Goal: Find specific fact: Find specific fact

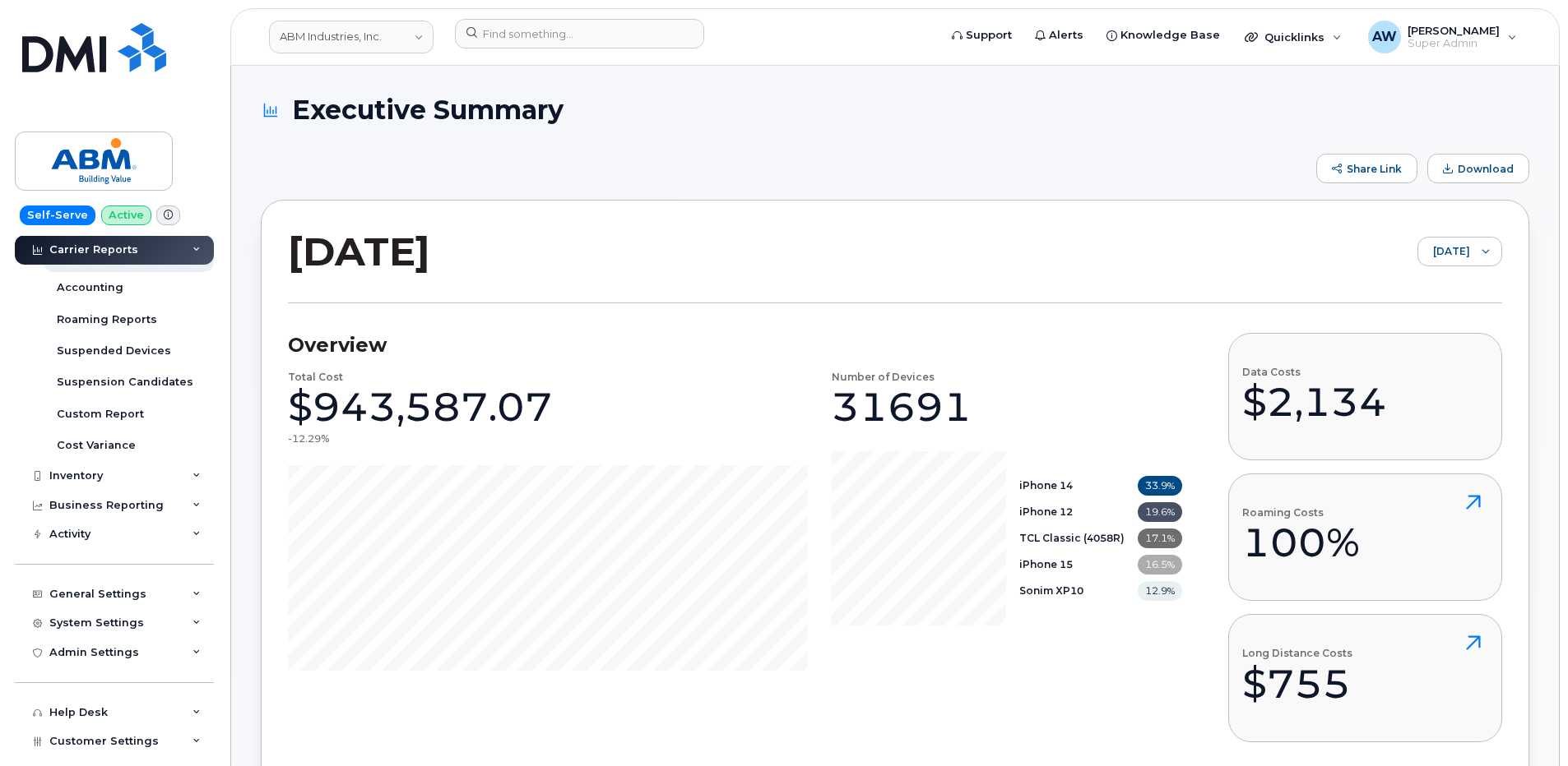
scroll to position [287, 0]
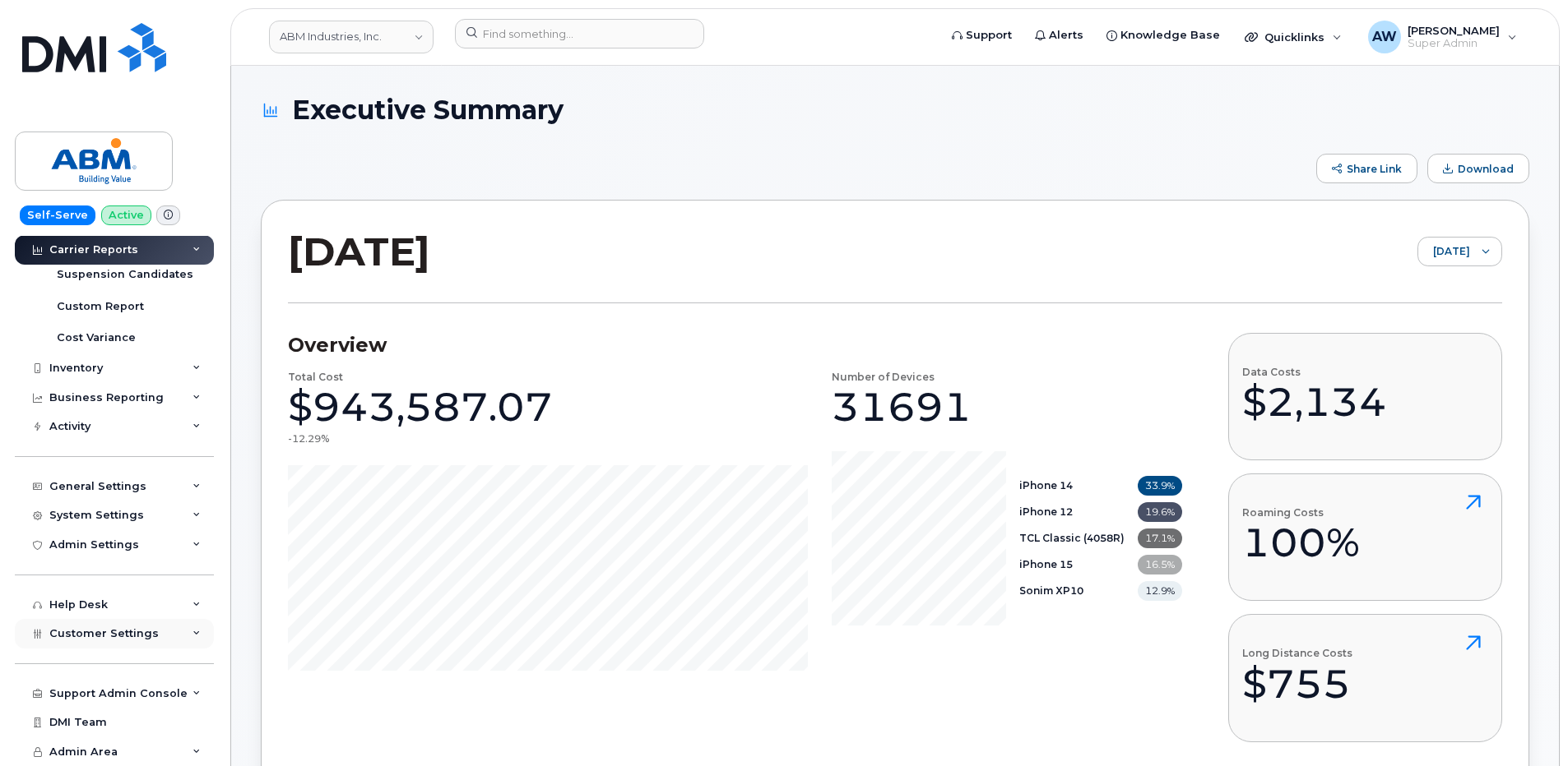
click at [65, 620] on div "Customer Settings" at bounding box center [114, 634] width 199 height 30
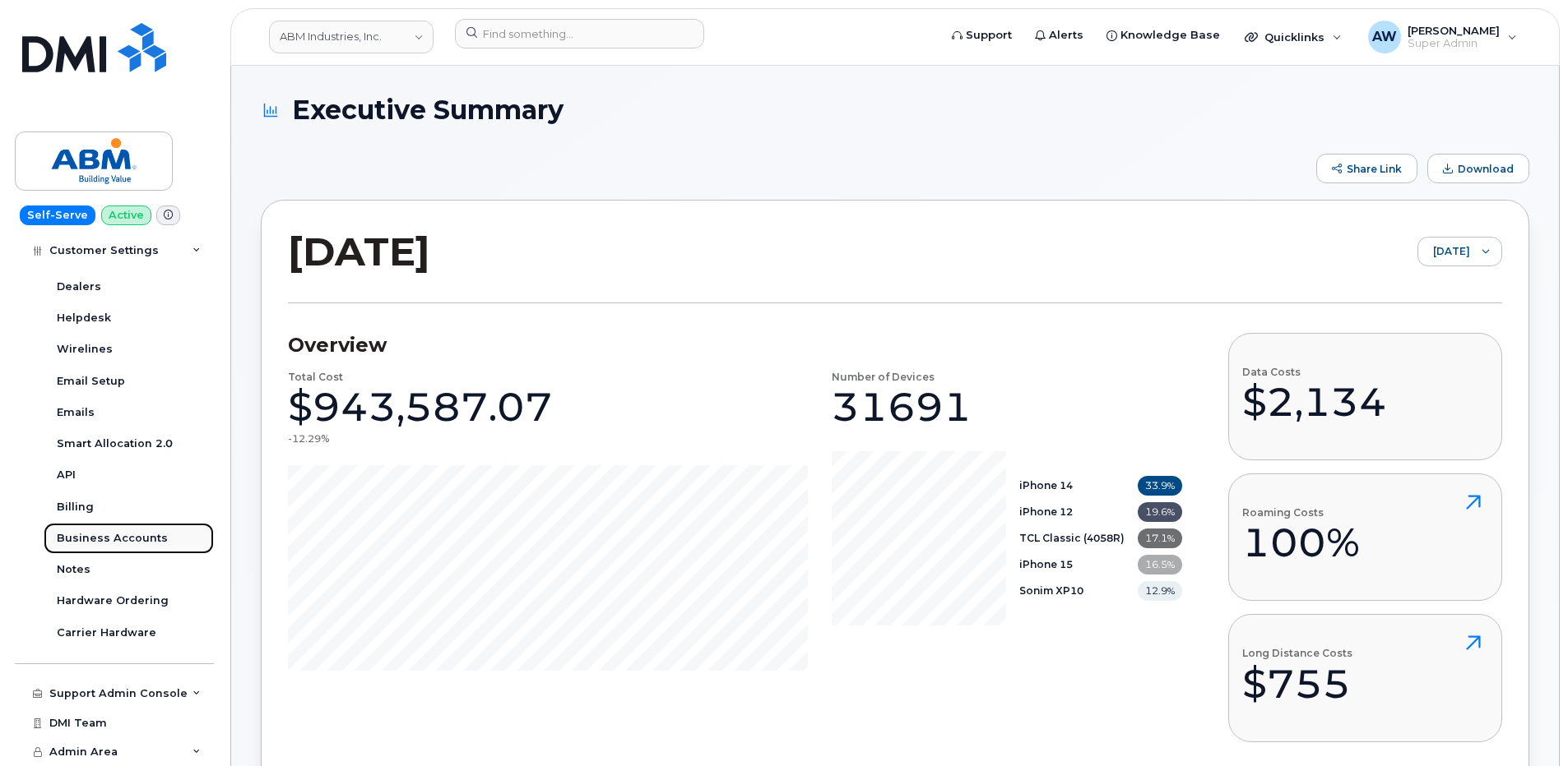
click at [107, 543] on div "Business Accounts" at bounding box center [113, 539] width 111 height 15
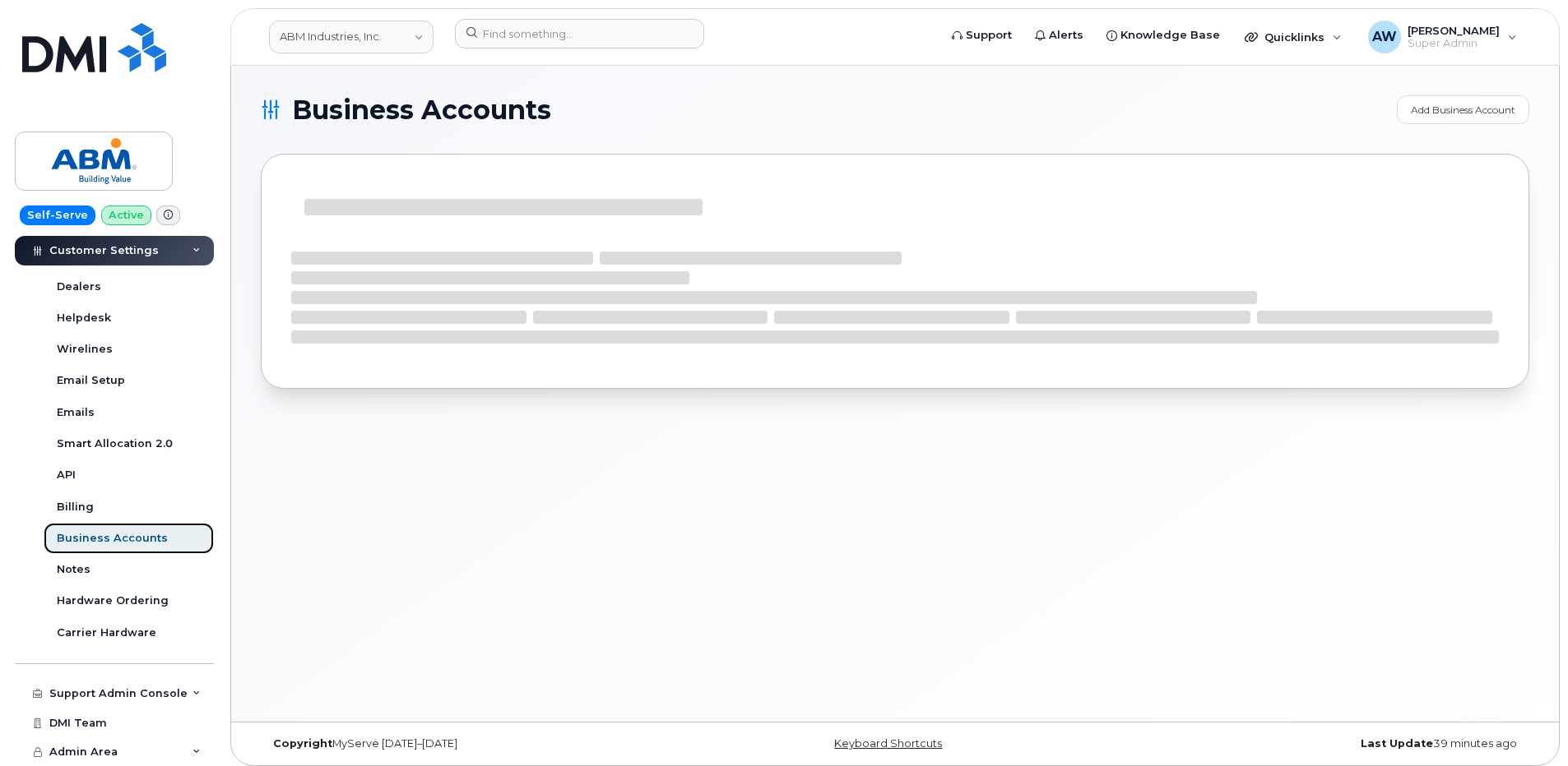
scroll to position [413, 0]
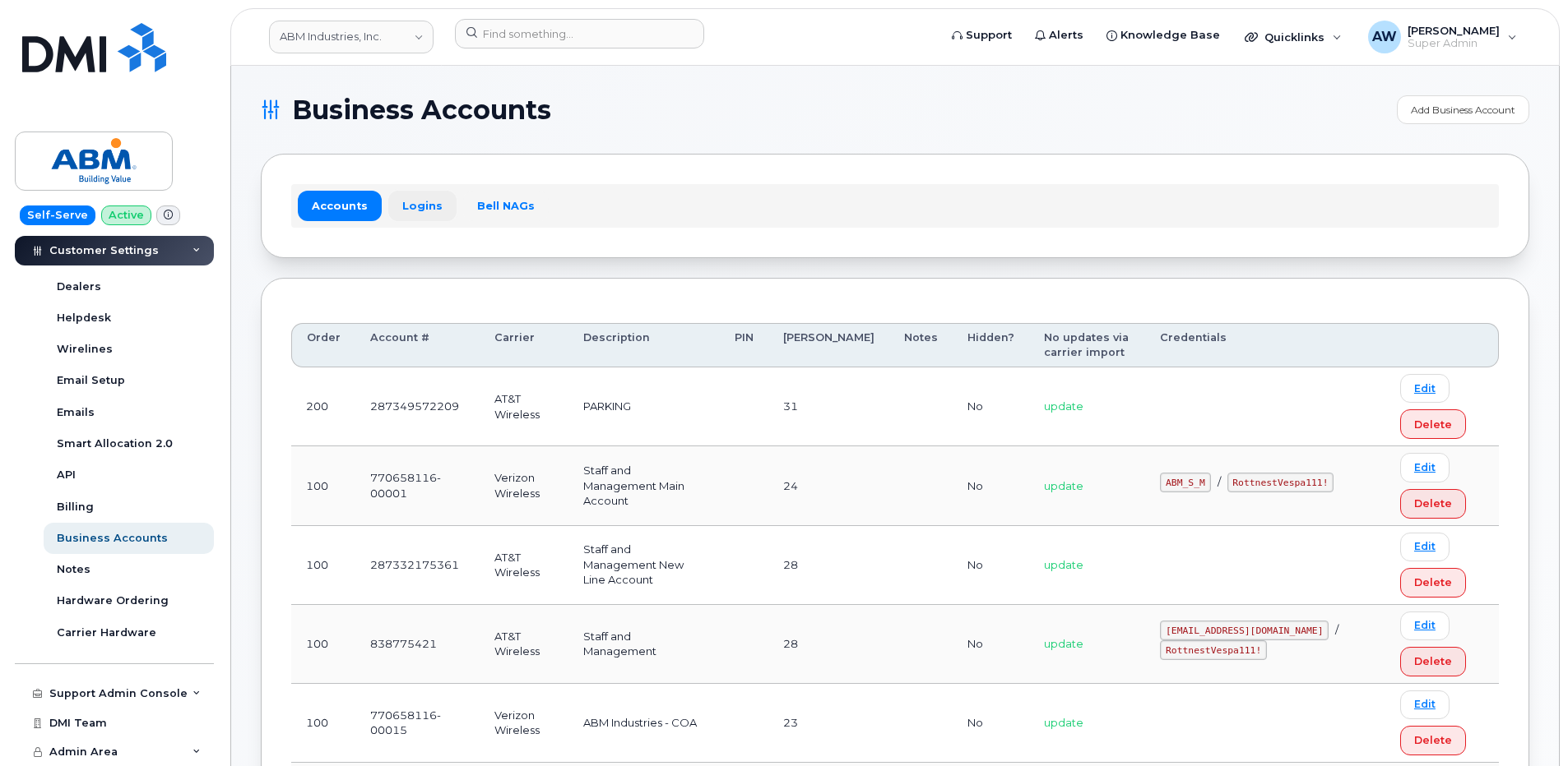
click at [401, 202] on link "Logins" at bounding box center [422, 206] width 69 height 30
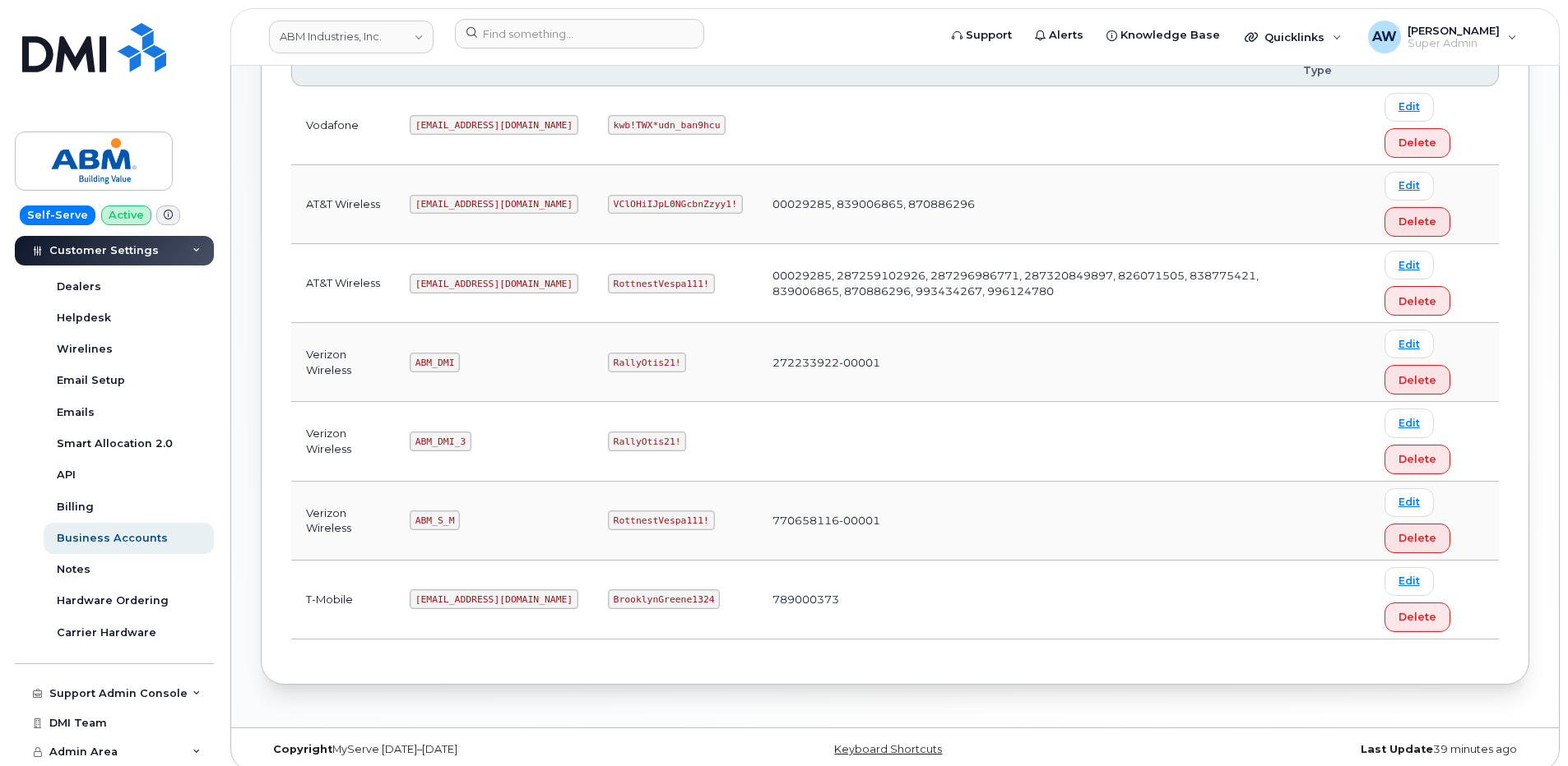
scroll to position [319, 0]
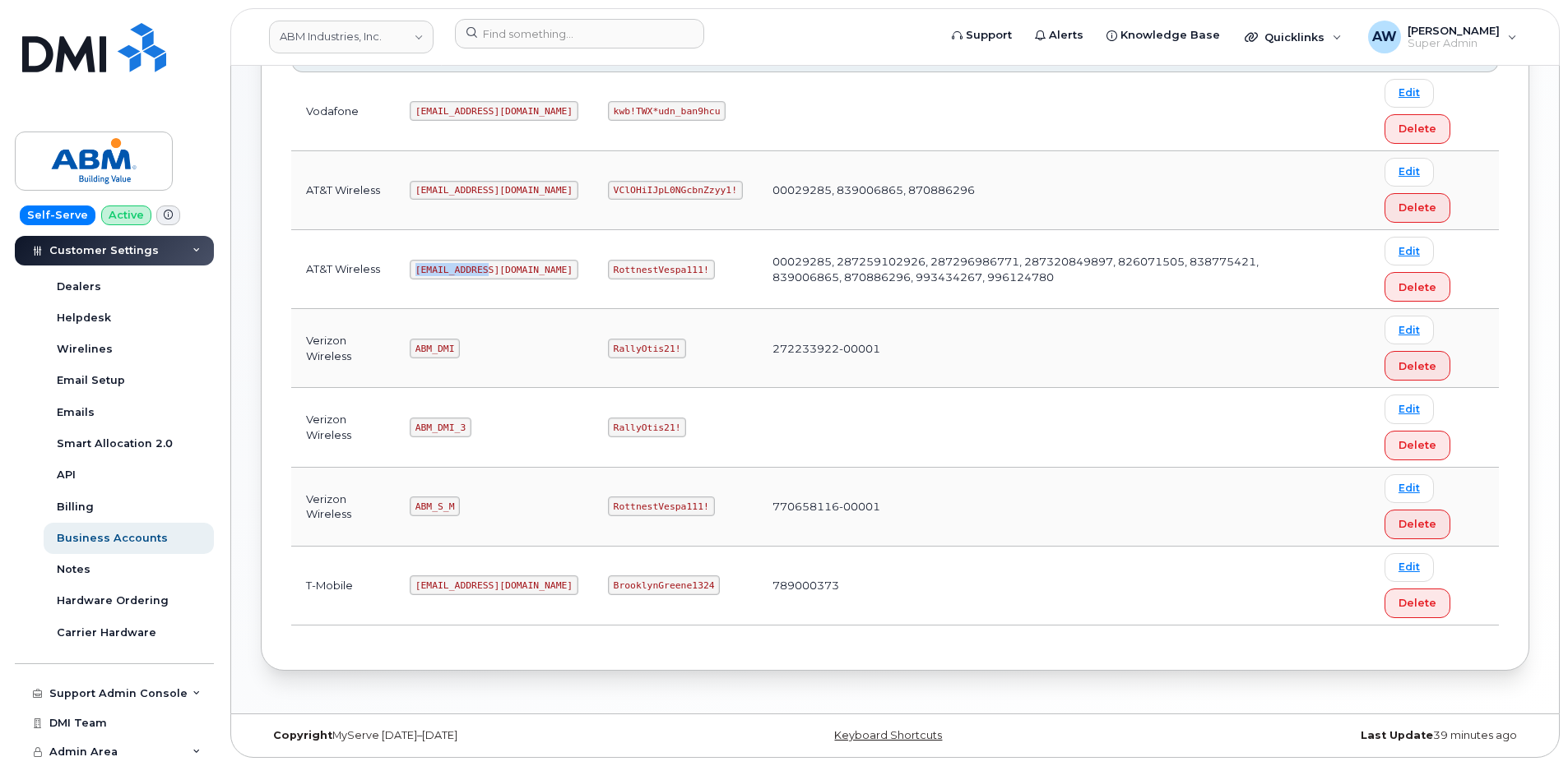
drag, startPoint x: 416, startPoint y: 266, endPoint x: 484, endPoint y: 267, distance: 68.0
click at [484, 267] on code "[EMAIL_ADDRESS][DOMAIN_NAME]" at bounding box center [494, 270] width 169 height 20
copy code "[EMAIL_ADDRESS][DOMAIN_NAME]"
drag, startPoint x: 554, startPoint y: 265, endPoint x: 642, endPoint y: 266, distance: 88.0
click at [642, 266] on code "RottnestVespa111!" at bounding box center [661, 270] width 107 height 20
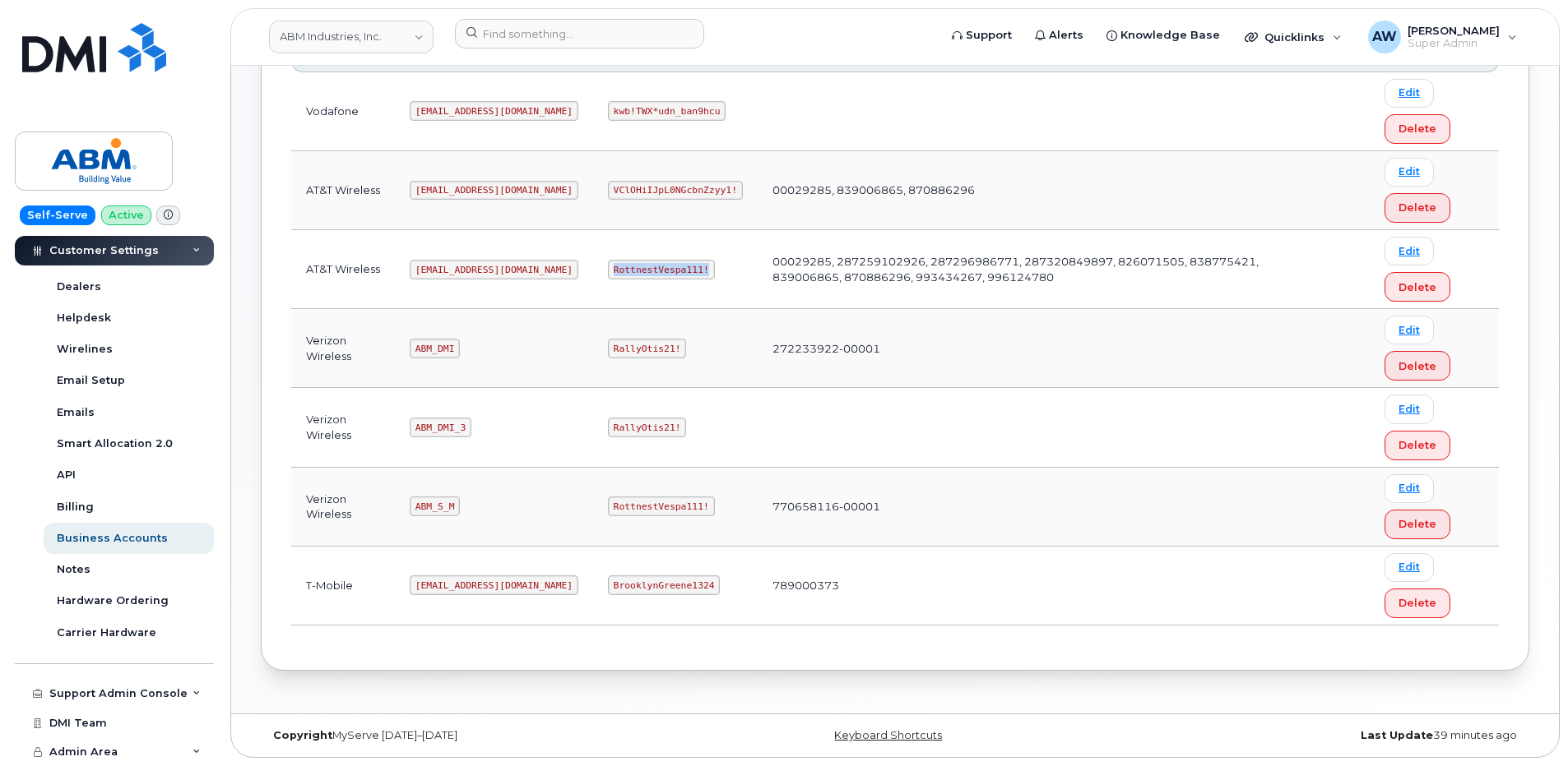
copy code "RottnestVespa111!"
